Goal: Information Seeking & Learning: Learn about a topic

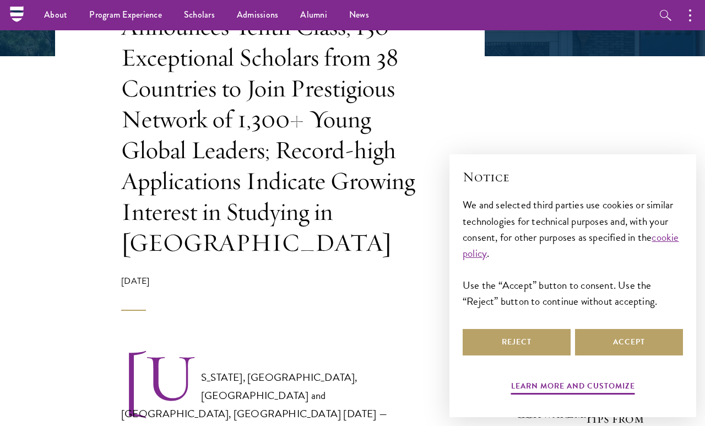
scroll to position [285, 0]
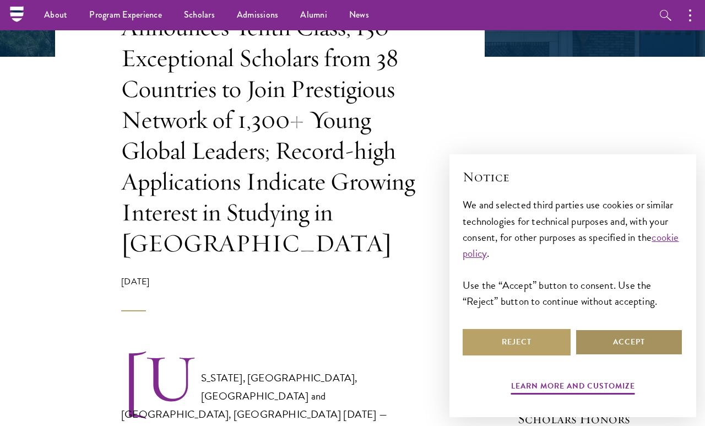
click at [631, 355] on button "Accept" at bounding box center [629, 342] width 108 height 26
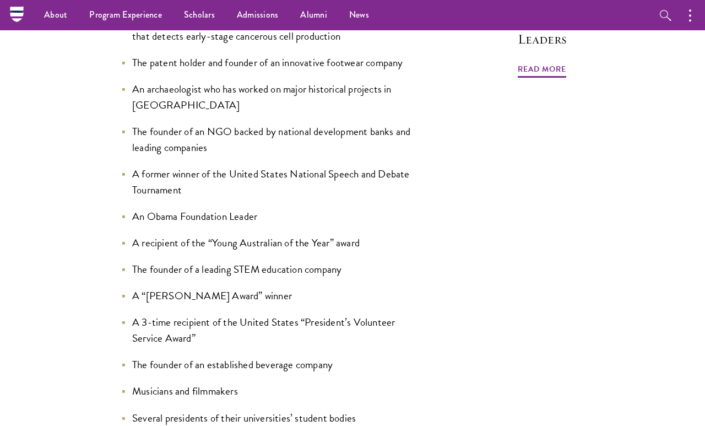
scroll to position [1233, 0]
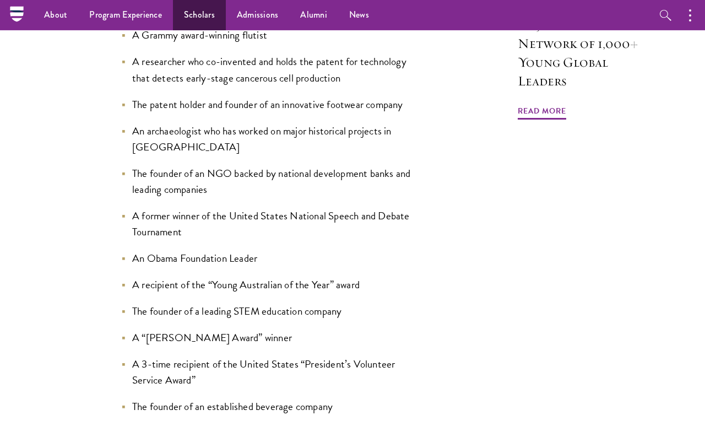
click at [185, 8] on link "Scholars" at bounding box center [199, 15] width 53 height 30
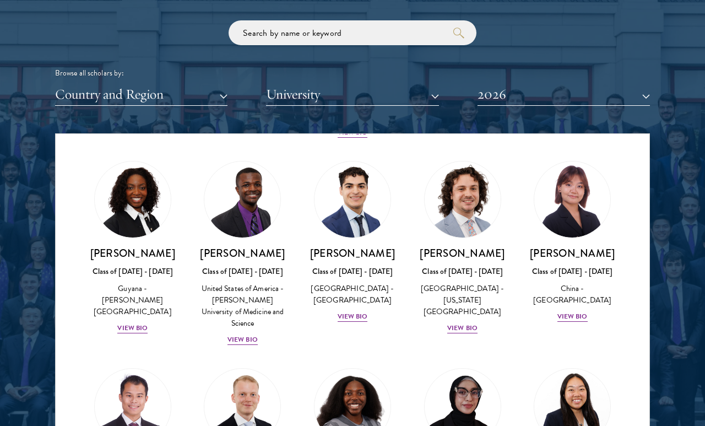
scroll to position [1971, 0]
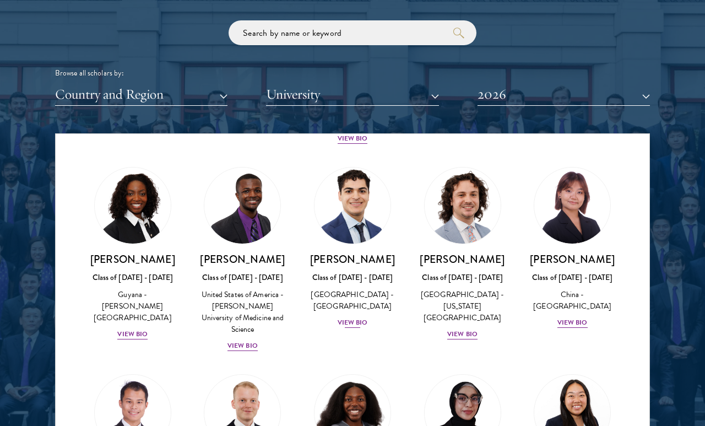
click at [356, 317] on div "View Bio" at bounding box center [353, 322] width 30 height 10
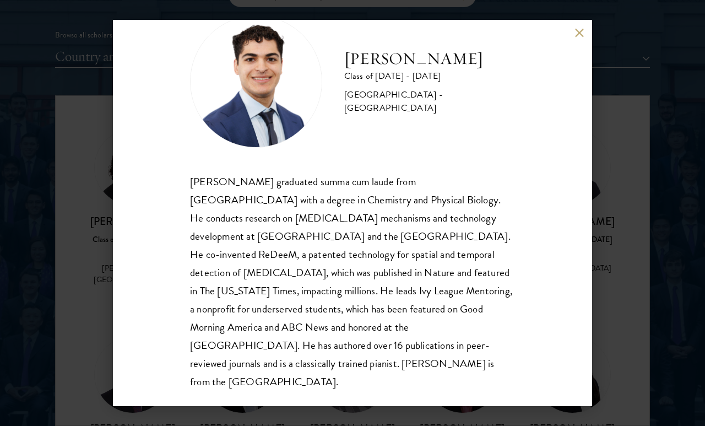
scroll to position [37, 0]
click at [573, 38] on div "Alessandro Hammond Class of 2025 - 2026 United States of America - Harvard Univ…" at bounding box center [352, 213] width 479 height 386
click at [577, 29] on button at bounding box center [579, 33] width 9 height 9
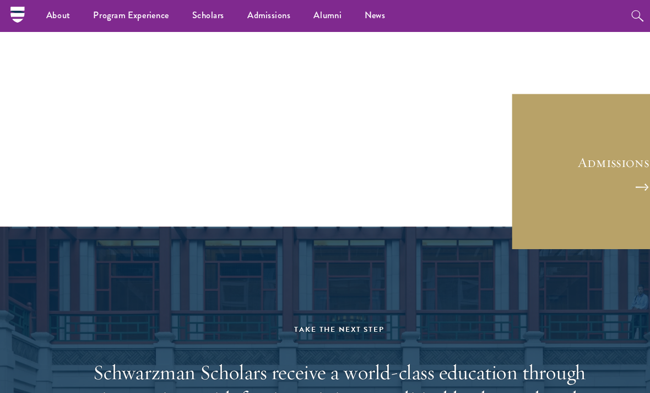
scroll to position [2831, 0]
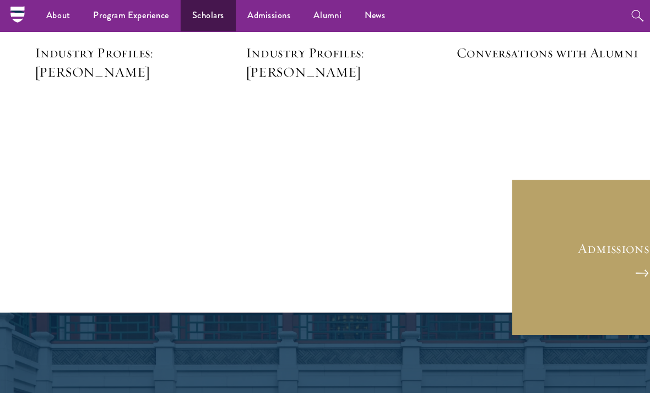
click at [203, 22] on link "Scholars" at bounding box center [199, 15] width 53 height 30
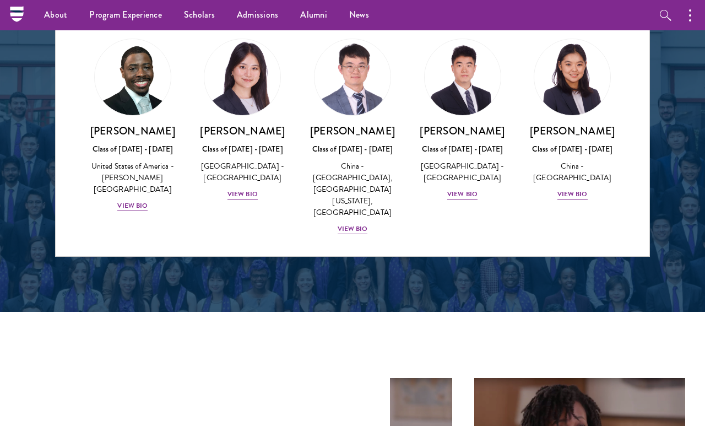
scroll to position [5672, 0]
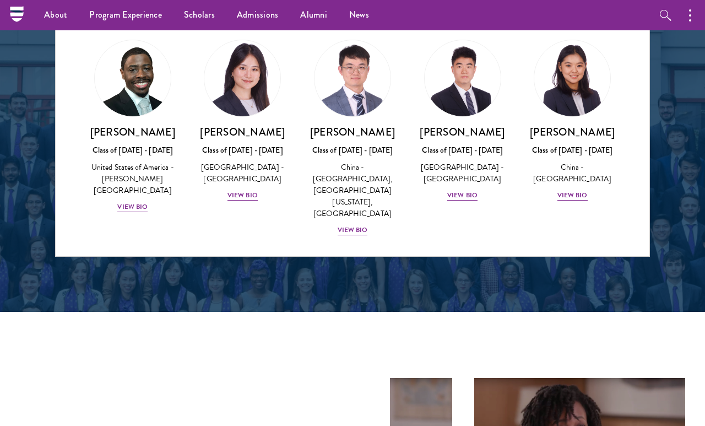
click at [579, 409] on div "View Bio" at bounding box center [573, 414] width 30 height 10
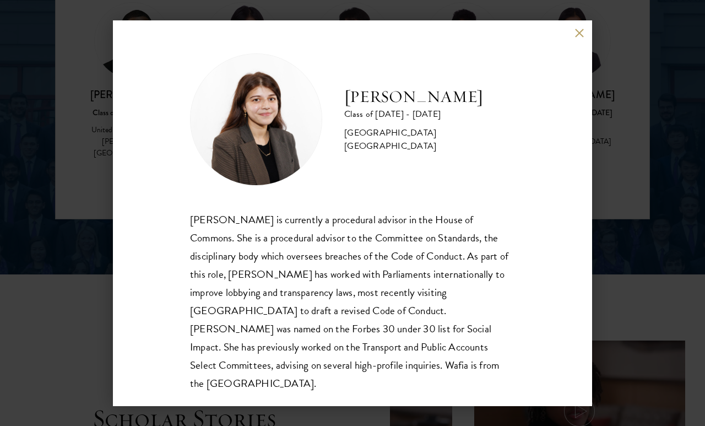
scroll to position [1533, 0]
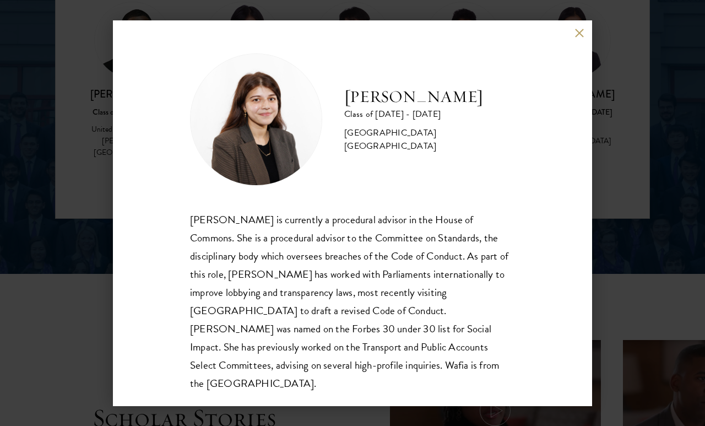
click at [581, 21] on div "[PERSON_NAME] Class of [DATE] - [DATE] [GEOGRAPHIC_DATA] - [GEOGRAPHIC_DATA] [G…" at bounding box center [352, 213] width 479 height 386
click at [578, 37] on button at bounding box center [579, 33] width 9 height 9
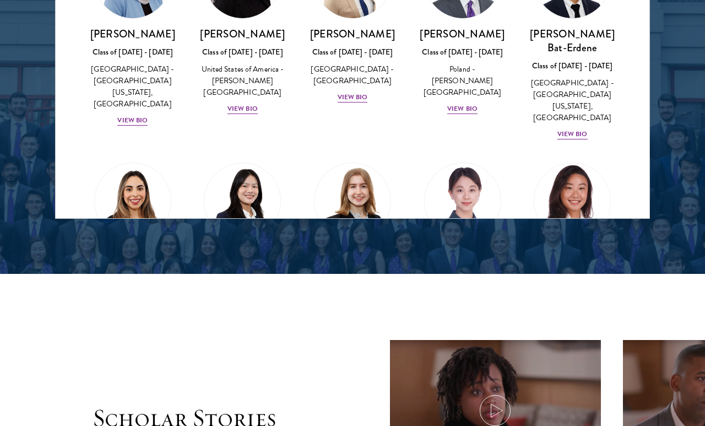
scroll to position [558, 0]
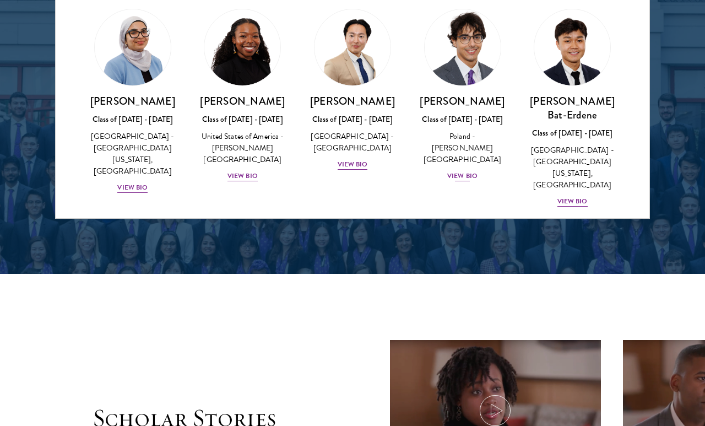
click at [462, 171] on div "View Bio" at bounding box center [463, 176] width 30 height 10
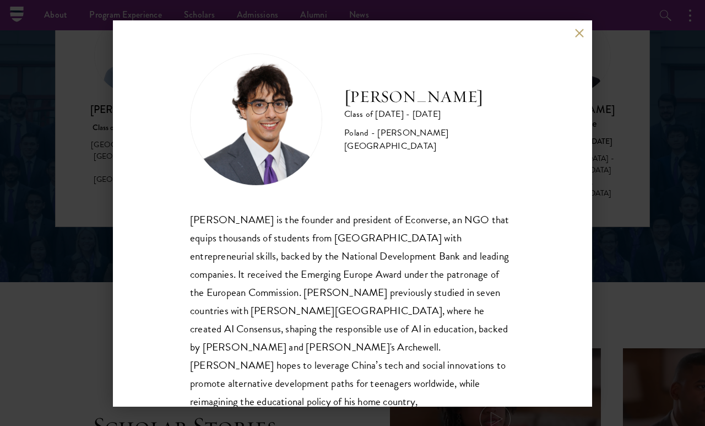
scroll to position [1525, 0]
drag, startPoint x: 463, startPoint y: 103, endPoint x: 346, endPoint y: 104, distance: 117.9
click at [346, 104] on h2 "[PERSON_NAME]" at bounding box center [429, 97] width 171 height 22
drag, startPoint x: 349, startPoint y: 104, endPoint x: 496, endPoint y: 105, distance: 147.1
click at [496, 105] on div "[PERSON_NAME] Class of [DATE] - [DATE] [GEOGRAPHIC_DATA] - [PERSON_NAME][GEOGRA…" at bounding box center [352, 119] width 325 height 132
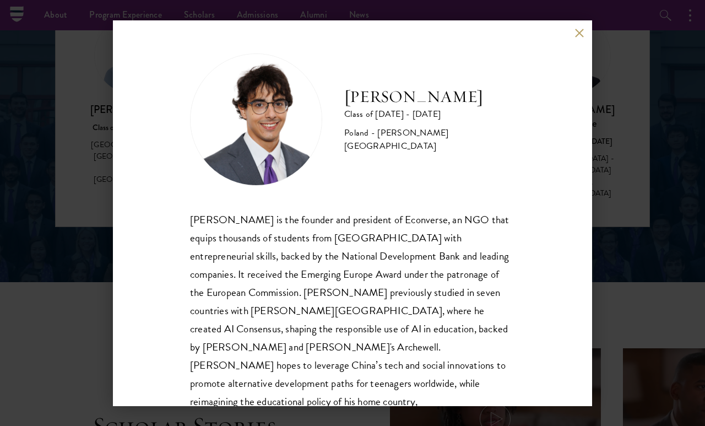
drag, startPoint x: 496, startPoint y: 105, endPoint x: 341, endPoint y: 102, distance: 154.9
click at [341, 102] on div "[PERSON_NAME] Class of [DATE] - [DATE] [GEOGRAPHIC_DATA] - [PERSON_NAME][GEOGRA…" at bounding box center [352, 119] width 325 height 132
drag, startPoint x: 475, startPoint y: 105, endPoint x: 339, endPoint y: 107, distance: 135.6
click at [339, 107] on div "[PERSON_NAME] Class of [DATE] - [DATE] [GEOGRAPHIC_DATA] - [PERSON_NAME][GEOGRA…" at bounding box center [352, 119] width 325 height 132
copy h2 "[PERSON_NAME]"
